Goal: Task Accomplishment & Management: Manage account settings

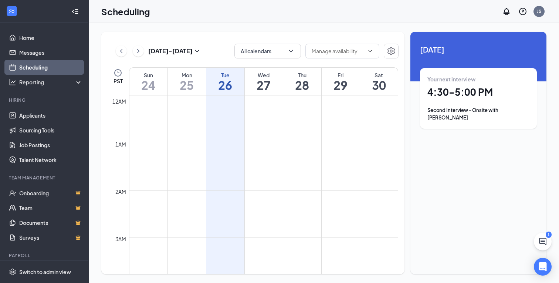
scroll to position [363, 0]
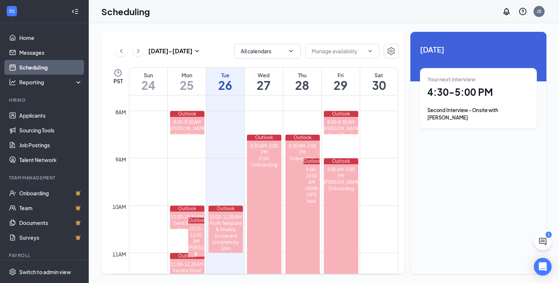
click at [501, 92] on h1 "4:30 - 5:00 PM" at bounding box center [478, 92] width 102 height 13
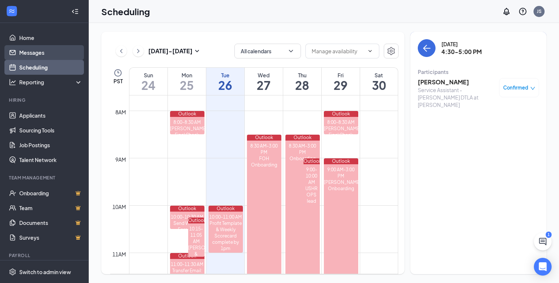
click at [40, 55] on link "Messages" at bounding box center [50, 52] width 63 height 15
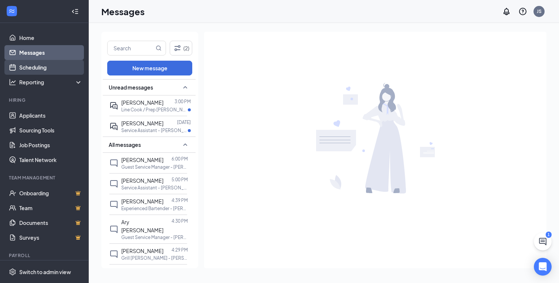
click at [38, 67] on link "Scheduling" at bounding box center [50, 67] width 63 height 15
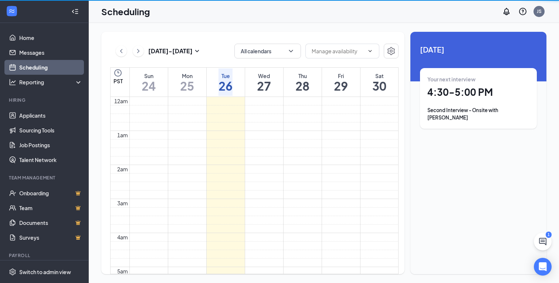
scroll to position [363, 0]
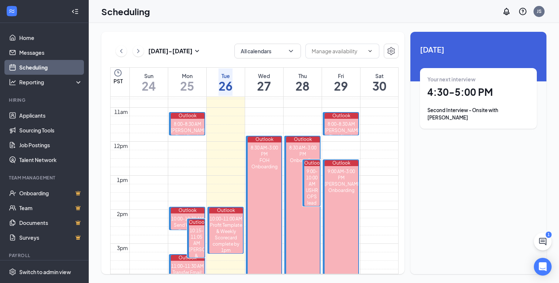
click at [450, 94] on h1 "4:30 - 5:00 PM" at bounding box center [478, 92] width 102 height 13
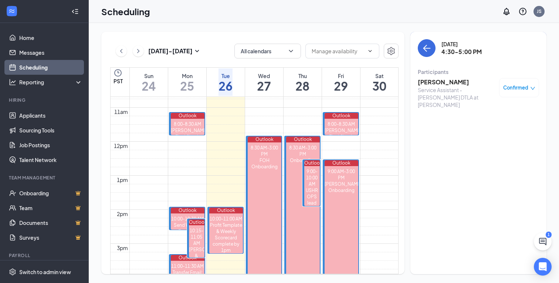
click at [441, 89] on div "Service Assistant - [PERSON_NAME] DTLA at [PERSON_NAME]" at bounding box center [457, 97] width 78 height 22
click at [458, 48] on h3 "4:30-5:00 PM" at bounding box center [461, 52] width 40 height 8
click at [435, 85] on h3 "[PERSON_NAME]" at bounding box center [457, 82] width 78 height 8
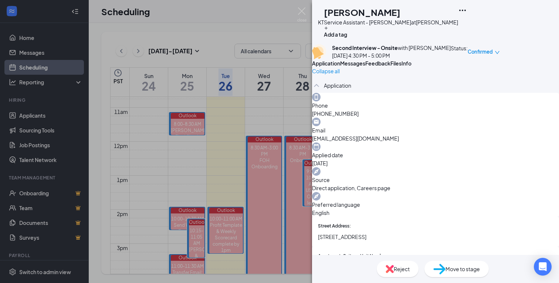
click at [365, 67] on span "Messages" at bounding box center [352, 63] width 25 height 7
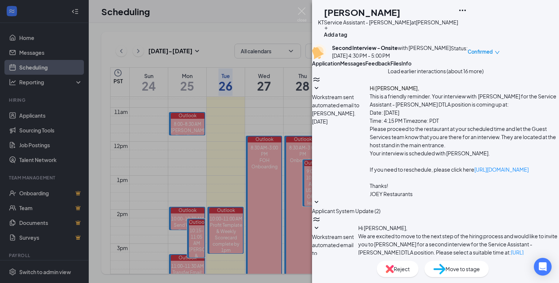
scroll to position [237, 0]
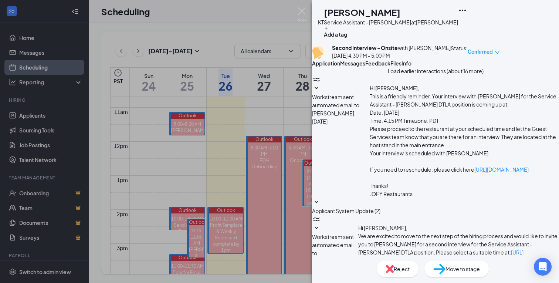
click at [331, 67] on span "Application" at bounding box center [326, 63] width 28 height 7
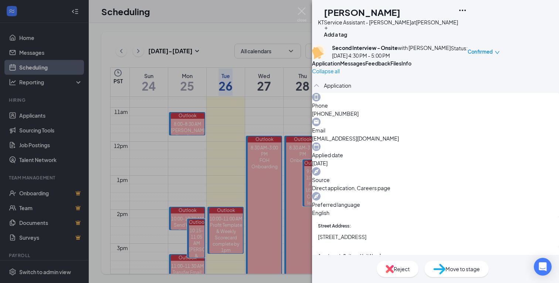
click at [493, 53] on span "Confirmed" at bounding box center [480, 51] width 25 height 7
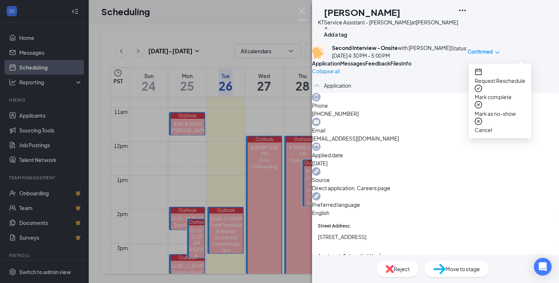
click at [517, 77] on span "Request Reschedule" at bounding box center [500, 81] width 51 height 8
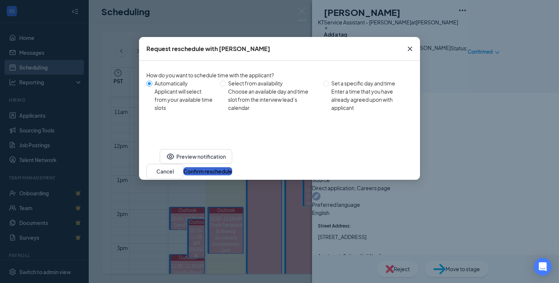
click at [232, 167] on button "Confirm reschedule" at bounding box center [207, 171] width 49 height 8
